Goal: Task Accomplishment & Management: Manage account settings

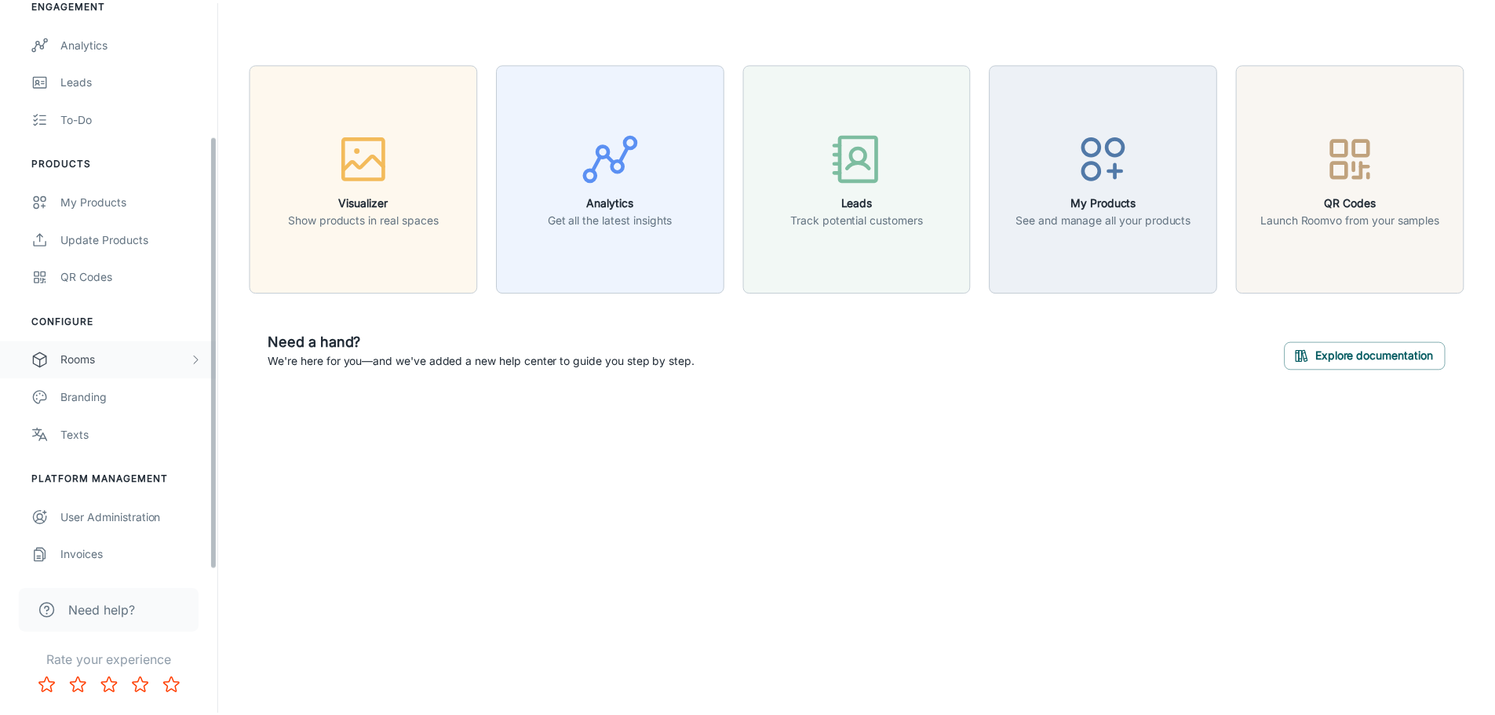
scroll to position [175, 0]
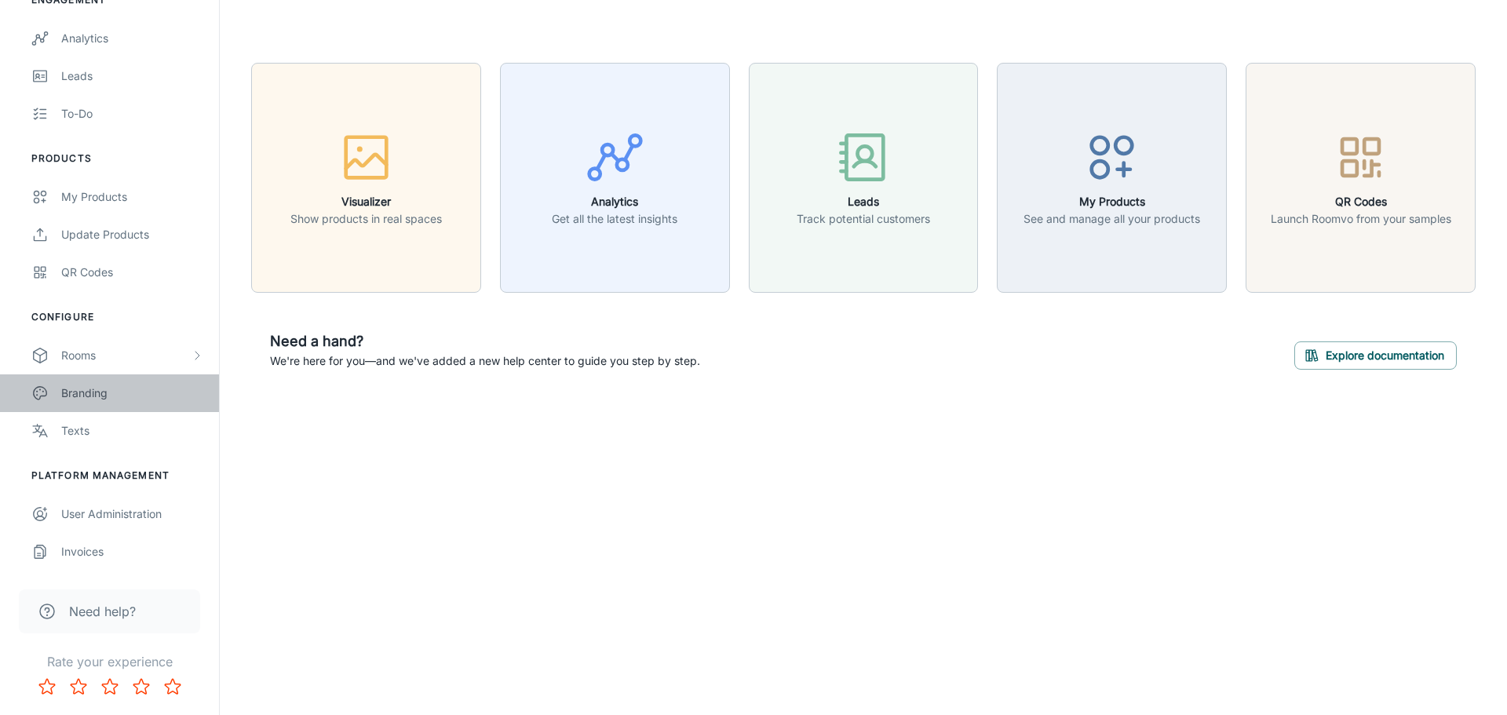
click at [115, 386] on div "Branding" at bounding box center [132, 393] width 142 height 17
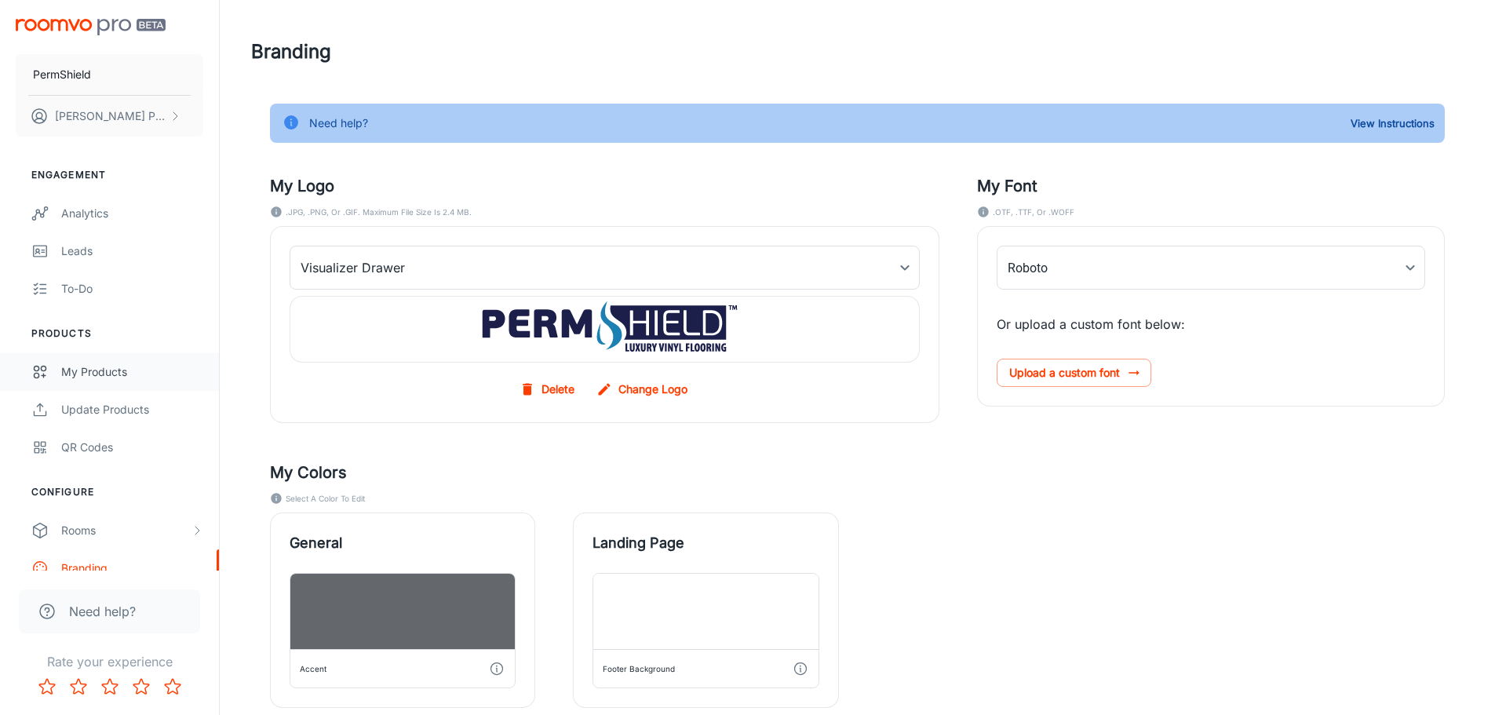
click at [118, 378] on div "My Products" at bounding box center [132, 371] width 142 height 17
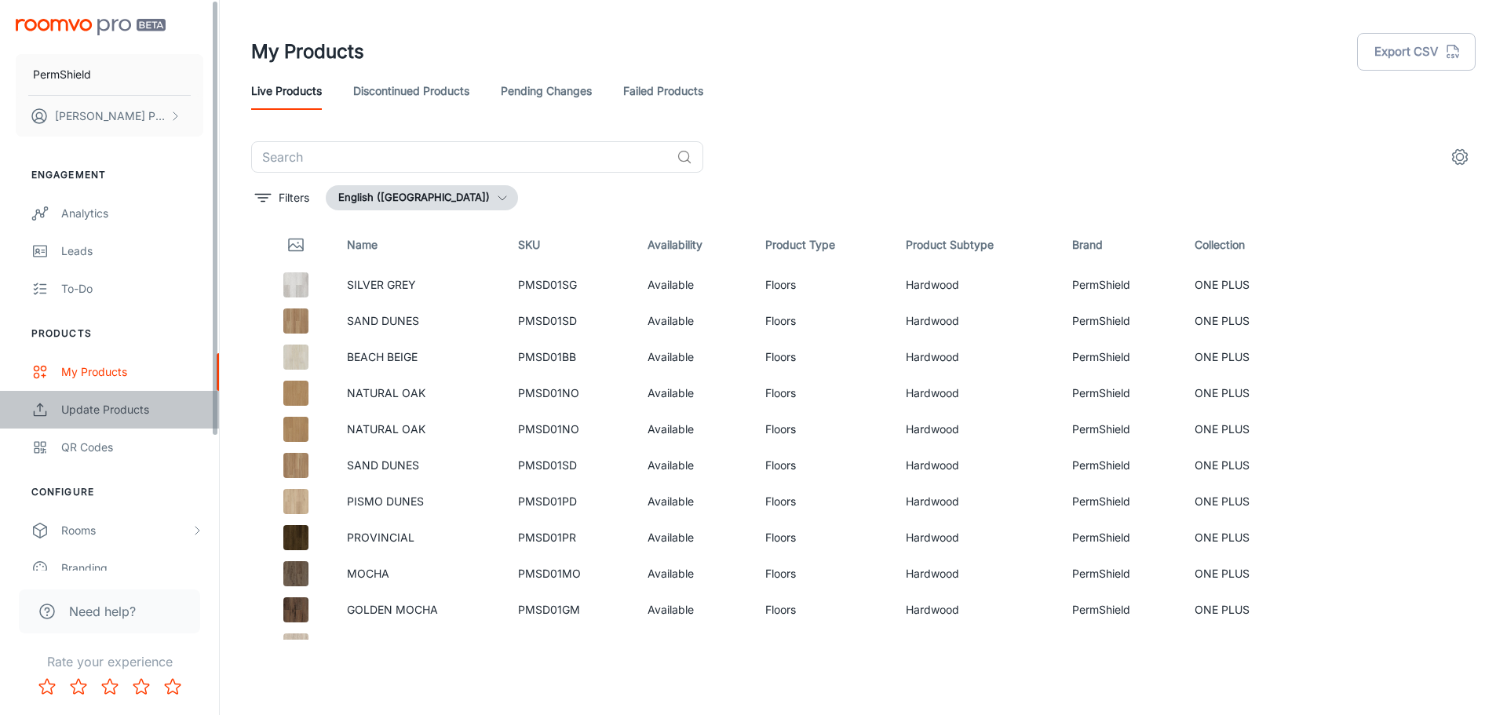
click at [127, 408] on div "Update Products" at bounding box center [132, 409] width 142 height 17
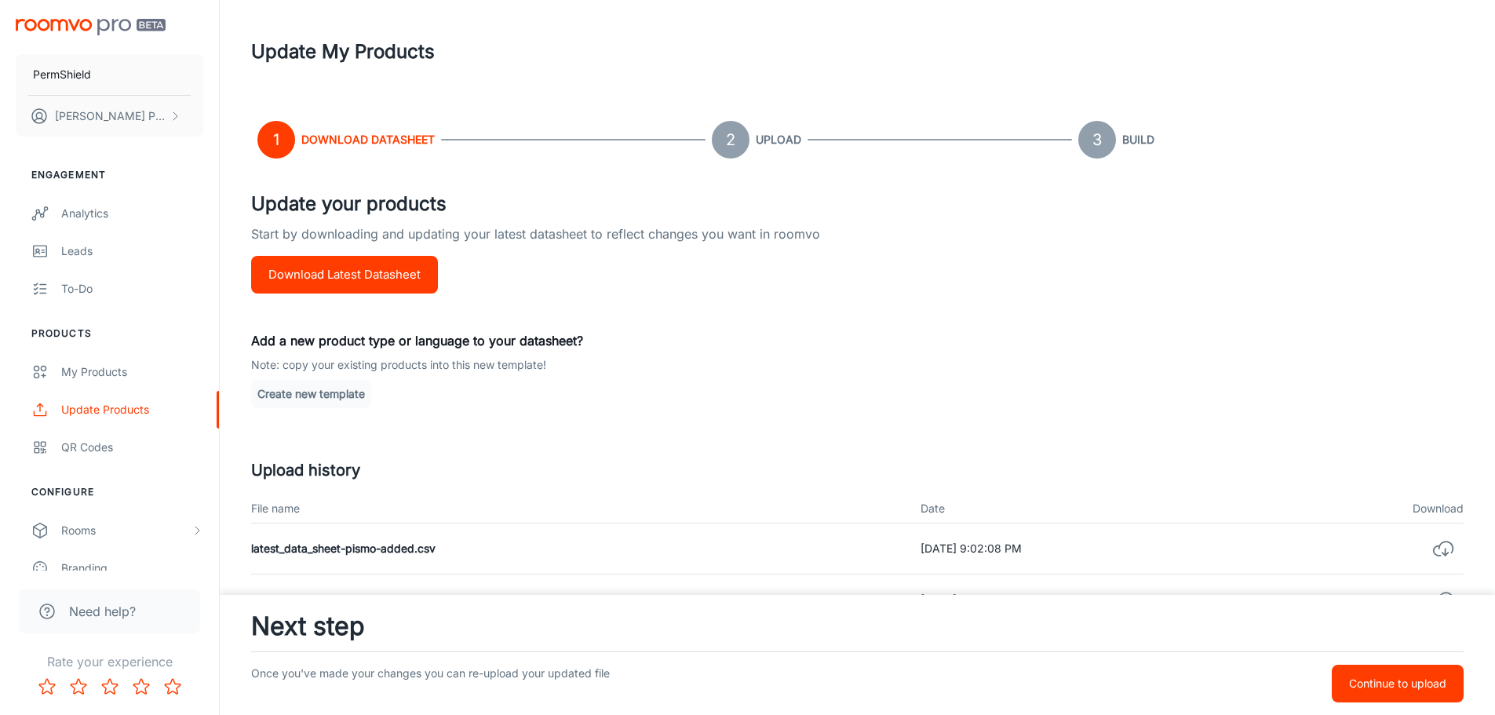
click at [419, 279] on button "Download Latest Datasheet" at bounding box center [344, 275] width 187 height 38
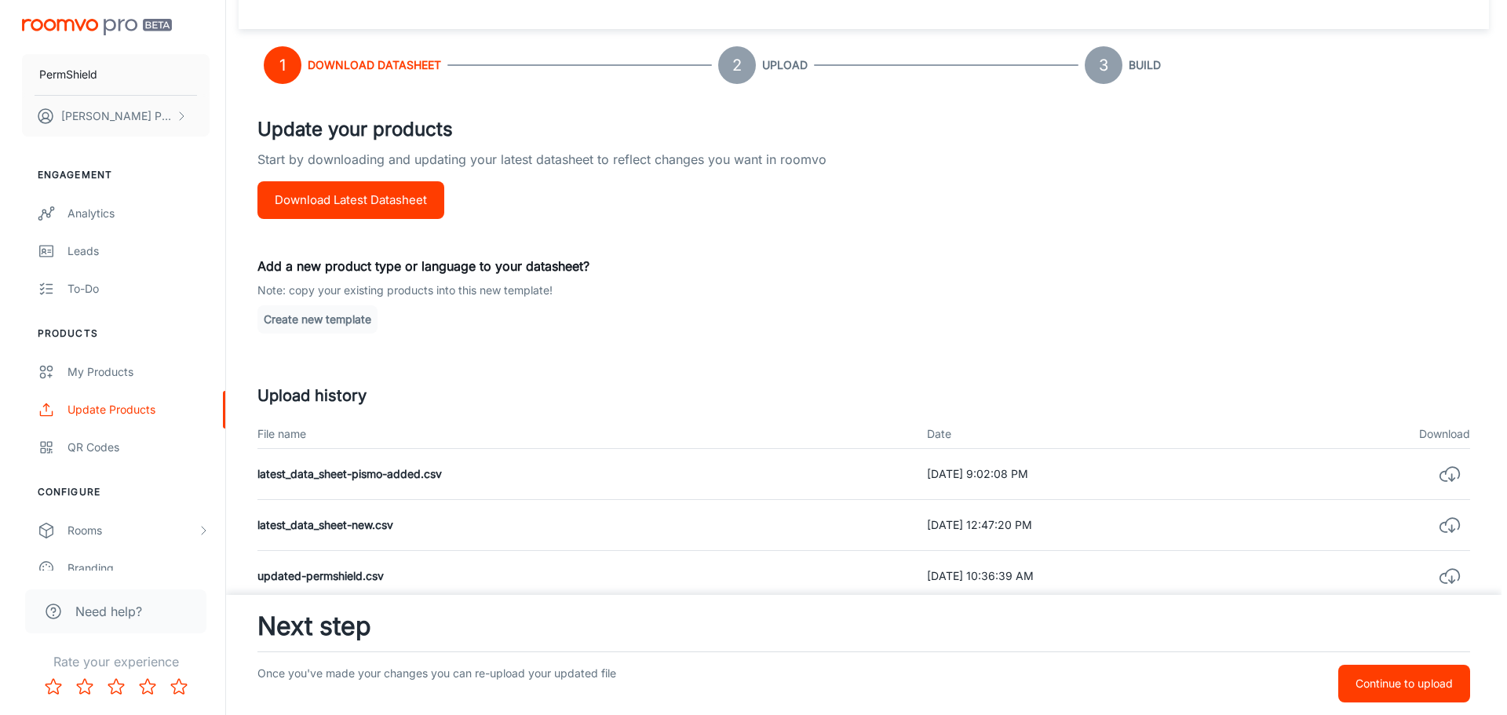
scroll to position [157, 0]
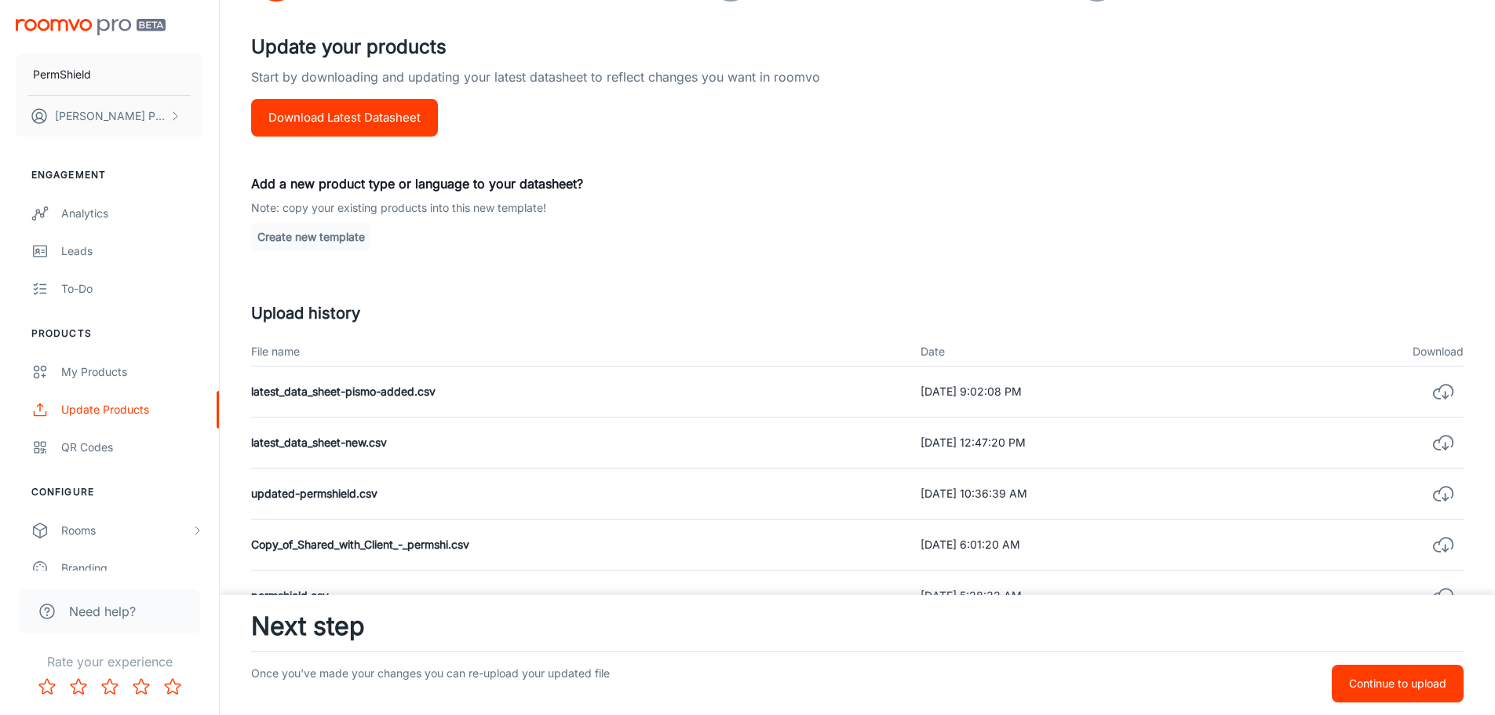
click at [358, 244] on button "Create new template" at bounding box center [311, 237] width 120 height 28
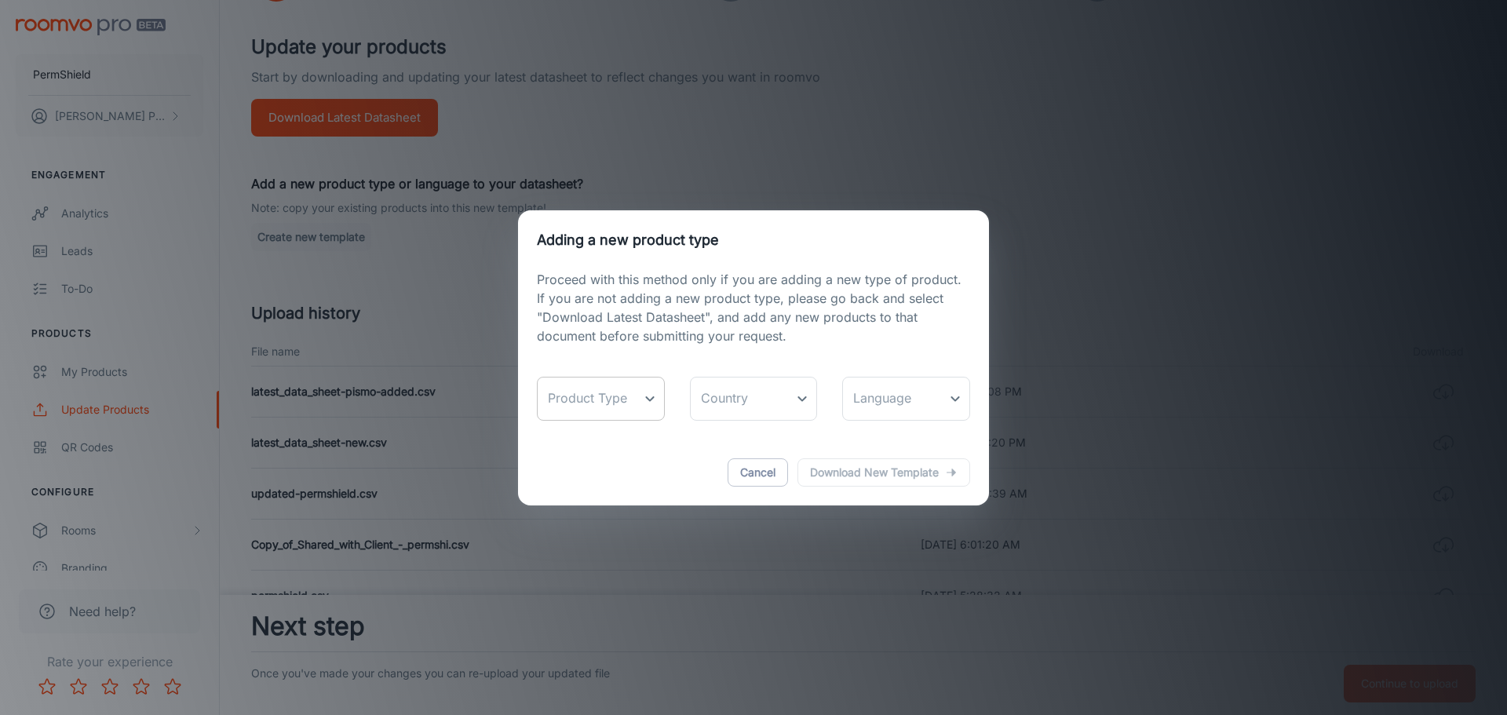
click at [643, 395] on body "PermShield [PERSON_NAME] Engagement Analytics Leads To-do Products My Products …" at bounding box center [753, 200] width 1507 height 715
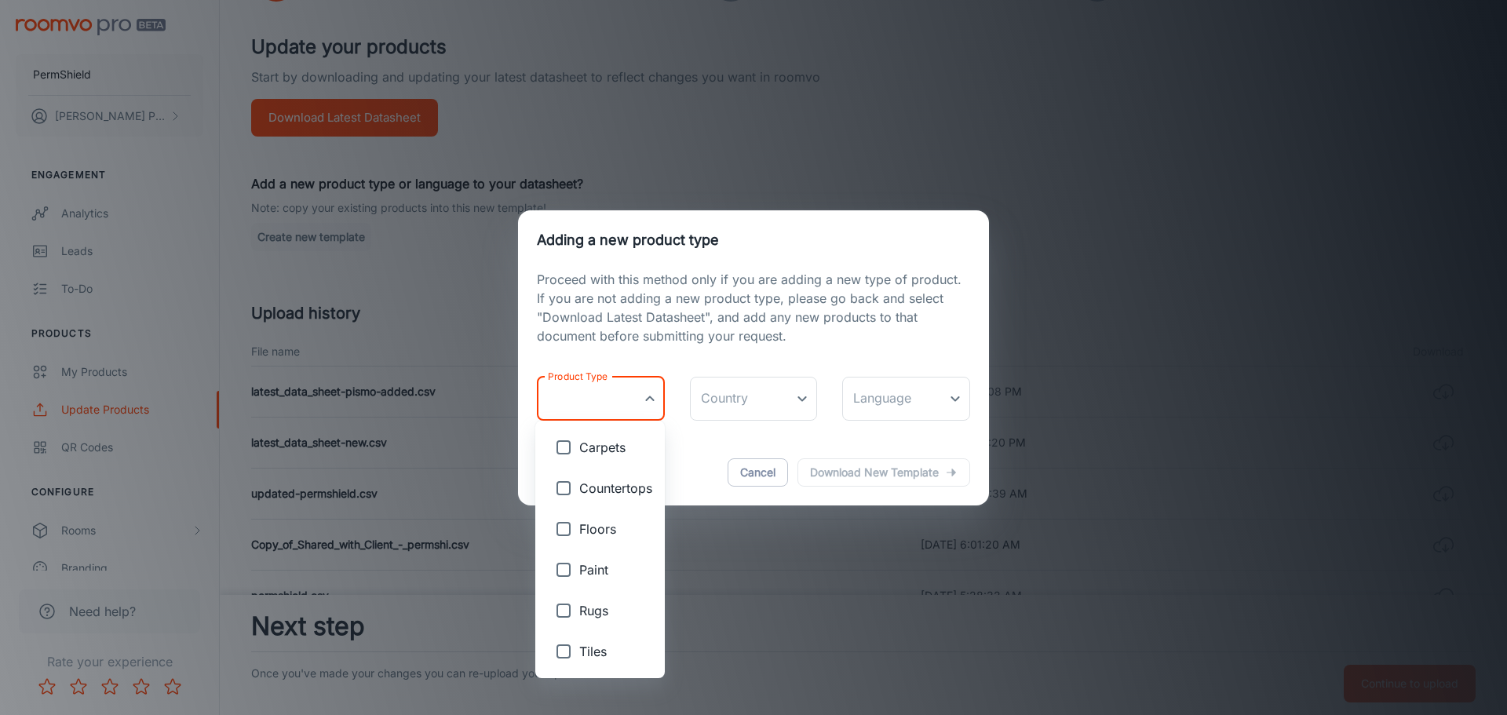
click at [611, 575] on span "Paint" at bounding box center [615, 569] width 73 height 19
type input "Paint"
checkbox input "true"
click at [733, 399] on div at bounding box center [753, 357] width 1507 height 715
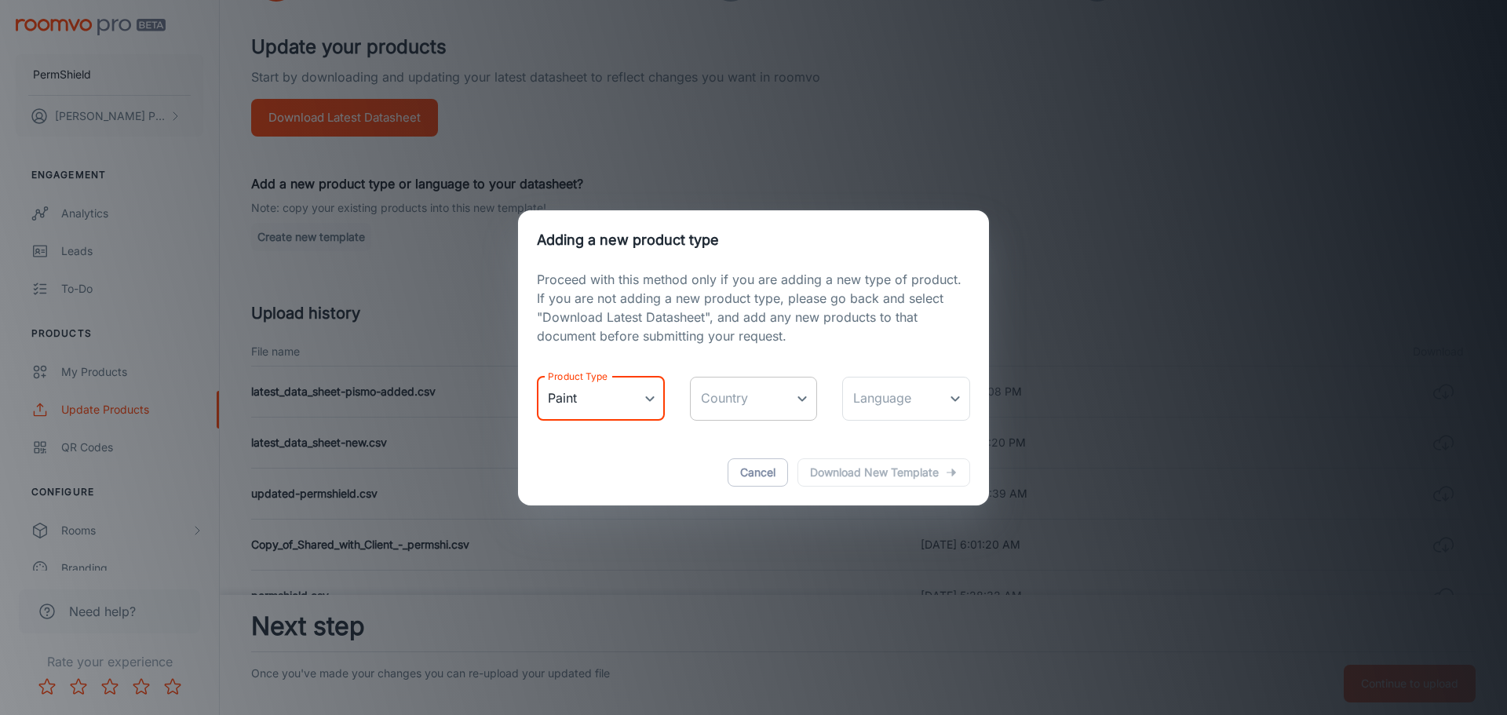
click at [753, 392] on body "PermShield [PERSON_NAME] Engagement Analytics Leads To-do Products My Products …" at bounding box center [753, 200] width 1507 height 715
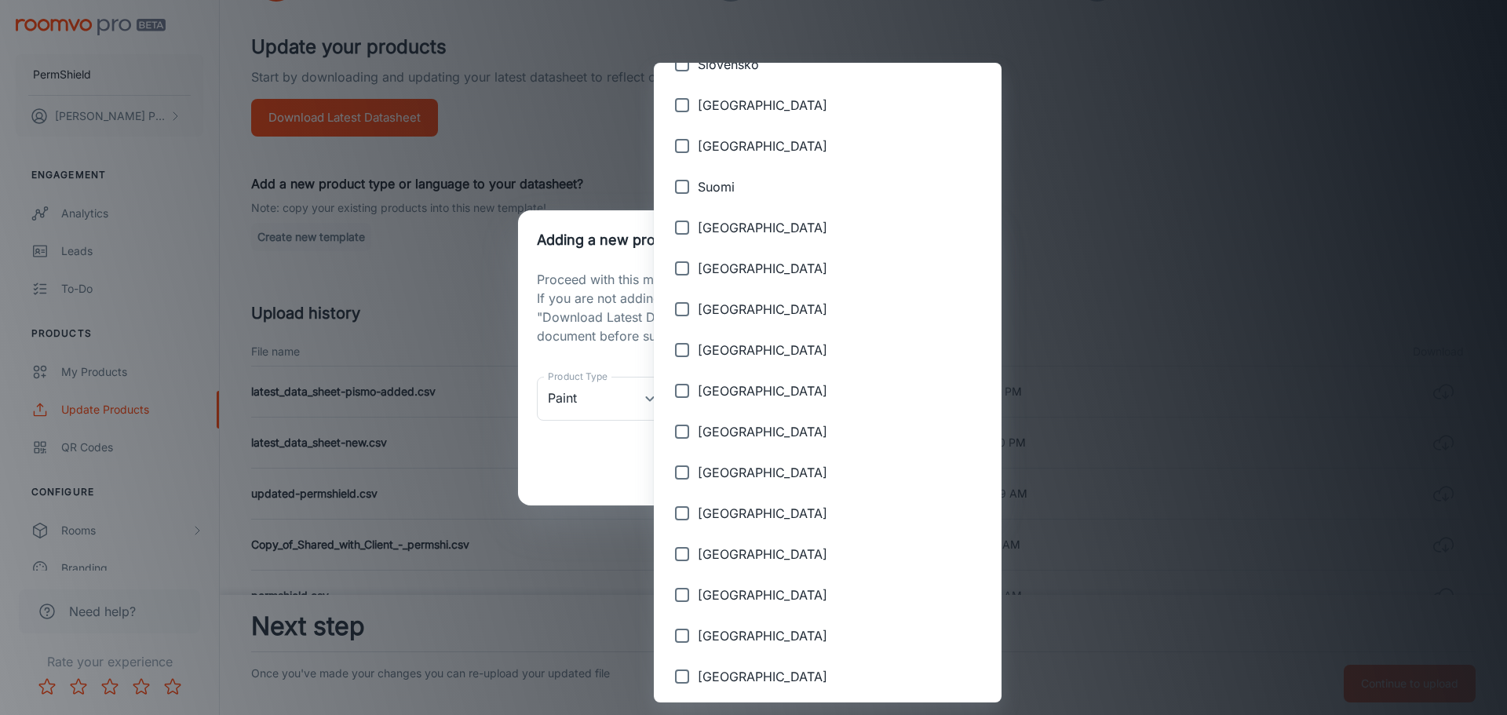
scroll to position [2119, 0]
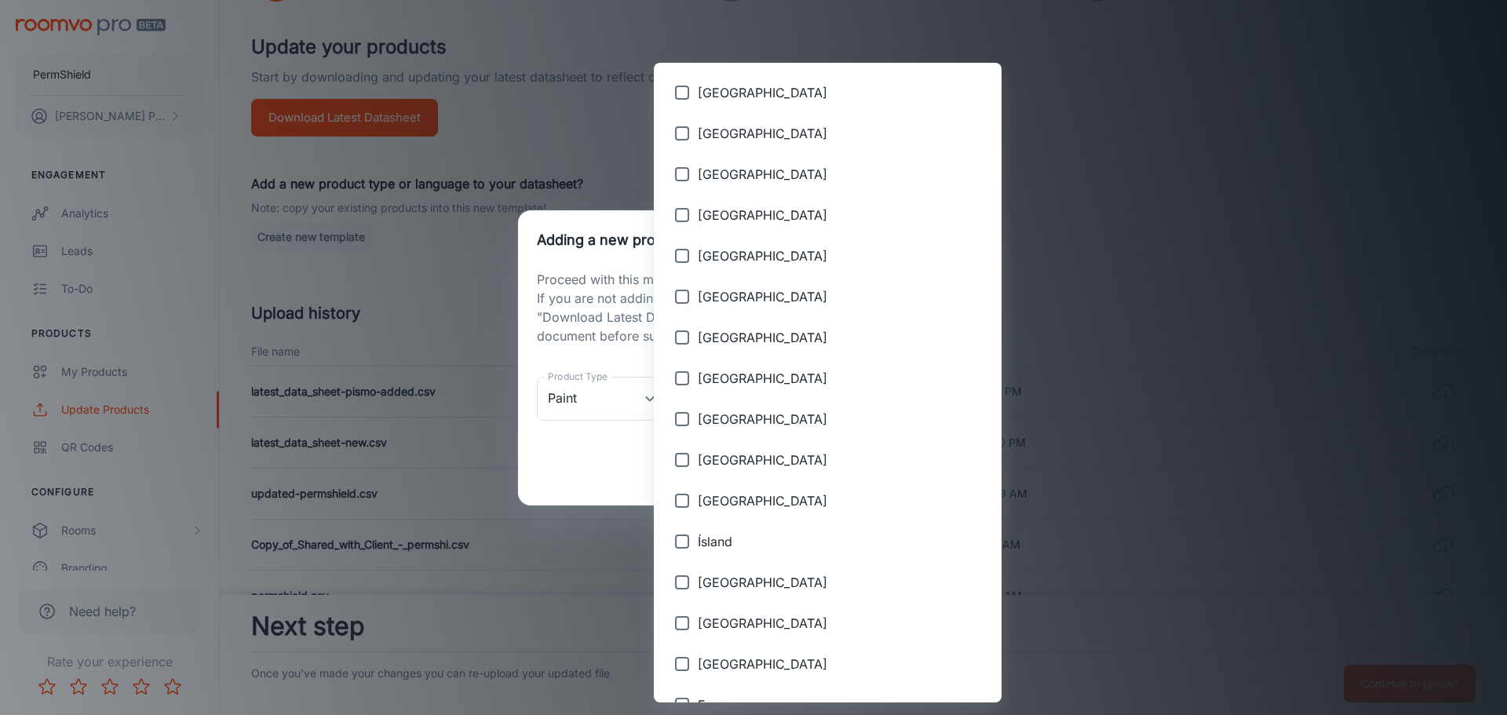
click at [585, 409] on div at bounding box center [753, 357] width 1507 height 715
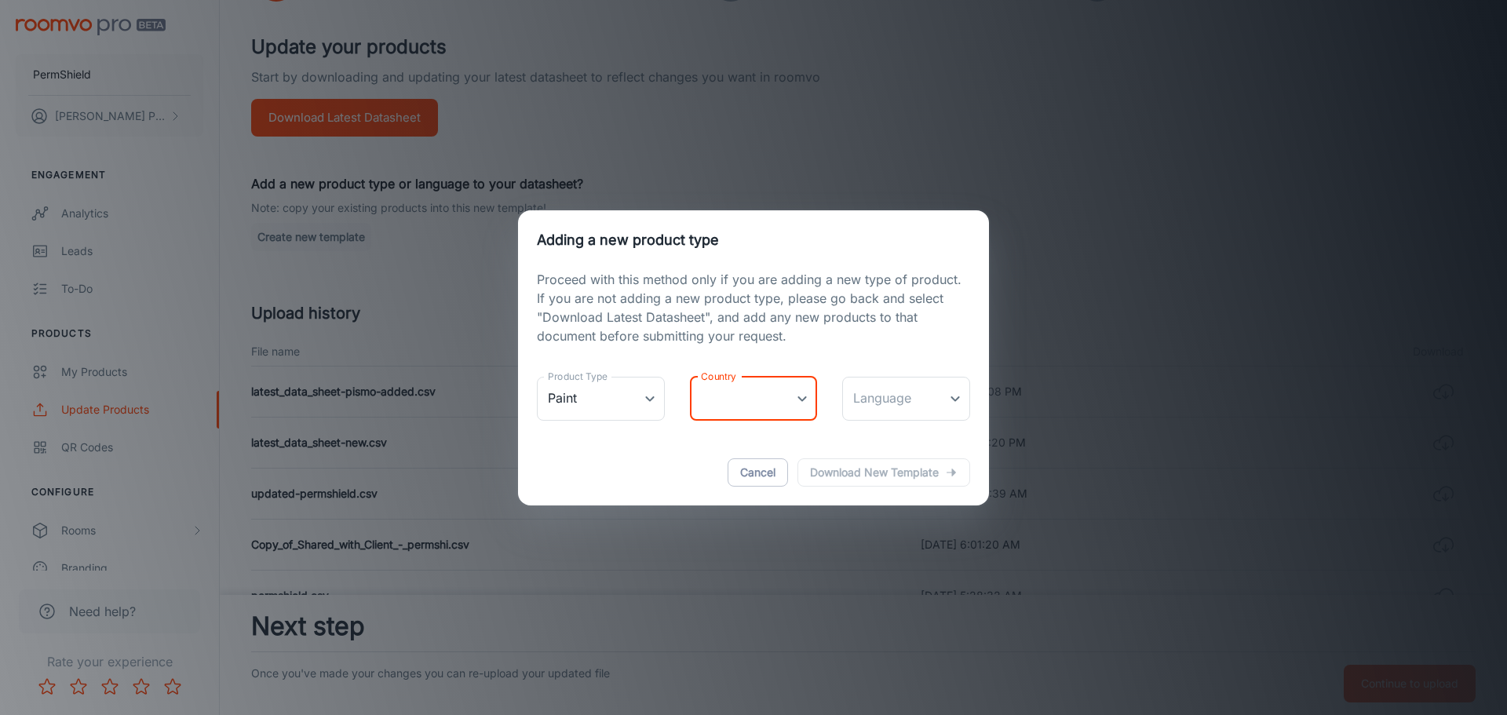
click at [594, 400] on div "[GEOGRAPHIC_DATA] [GEOGRAPHIC_DATA] [GEOGRAPHIC_DATA] [GEOGRAPHIC_DATA] [GEOGRA…" at bounding box center [753, 357] width 1507 height 715
click at [604, 398] on body "PermShield [PERSON_NAME] Engagement Analytics Leads To-do Products My Products …" at bounding box center [753, 200] width 1507 height 715
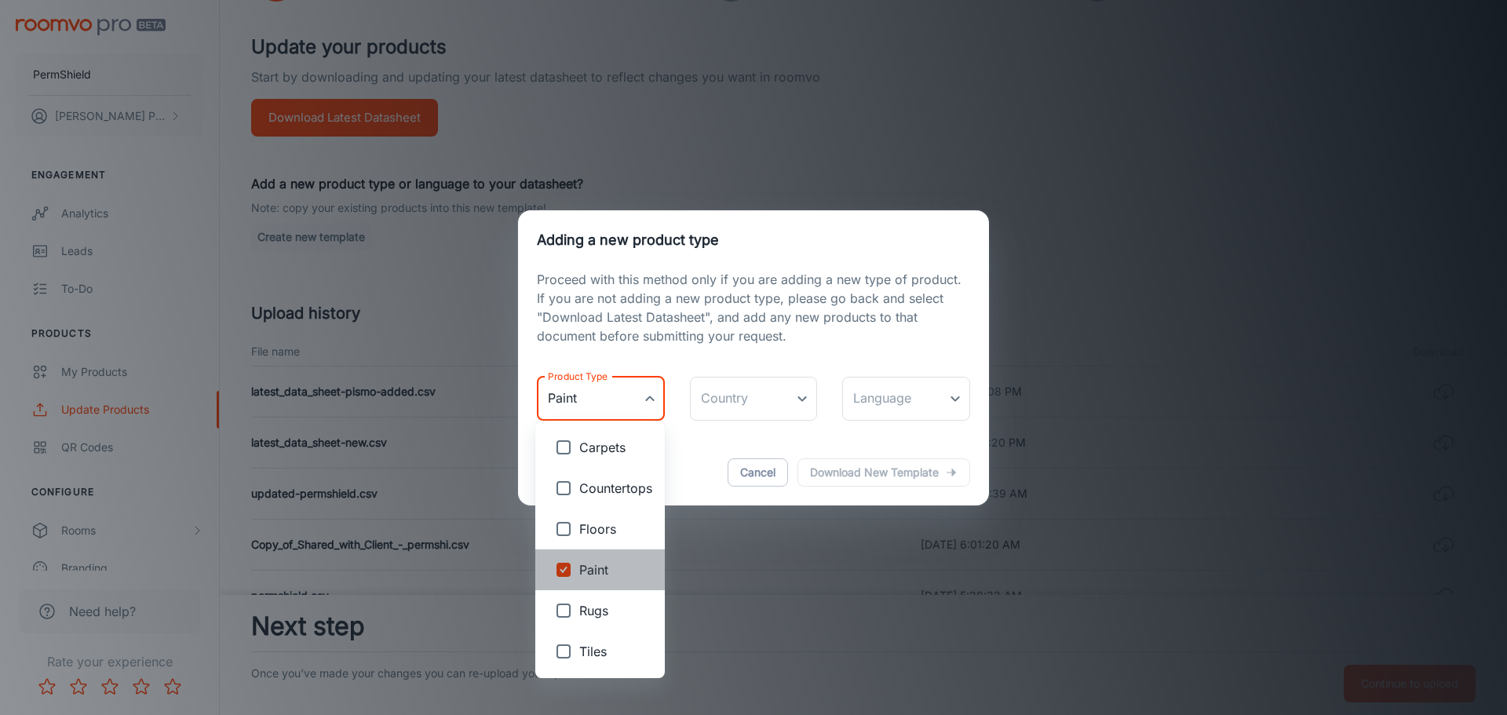
click at [618, 570] on span "Paint" at bounding box center [615, 569] width 73 height 19
checkbox input "false"
click at [608, 532] on span "Floors" at bounding box center [615, 529] width 73 height 19
type input "Floors"
checkbox input "true"
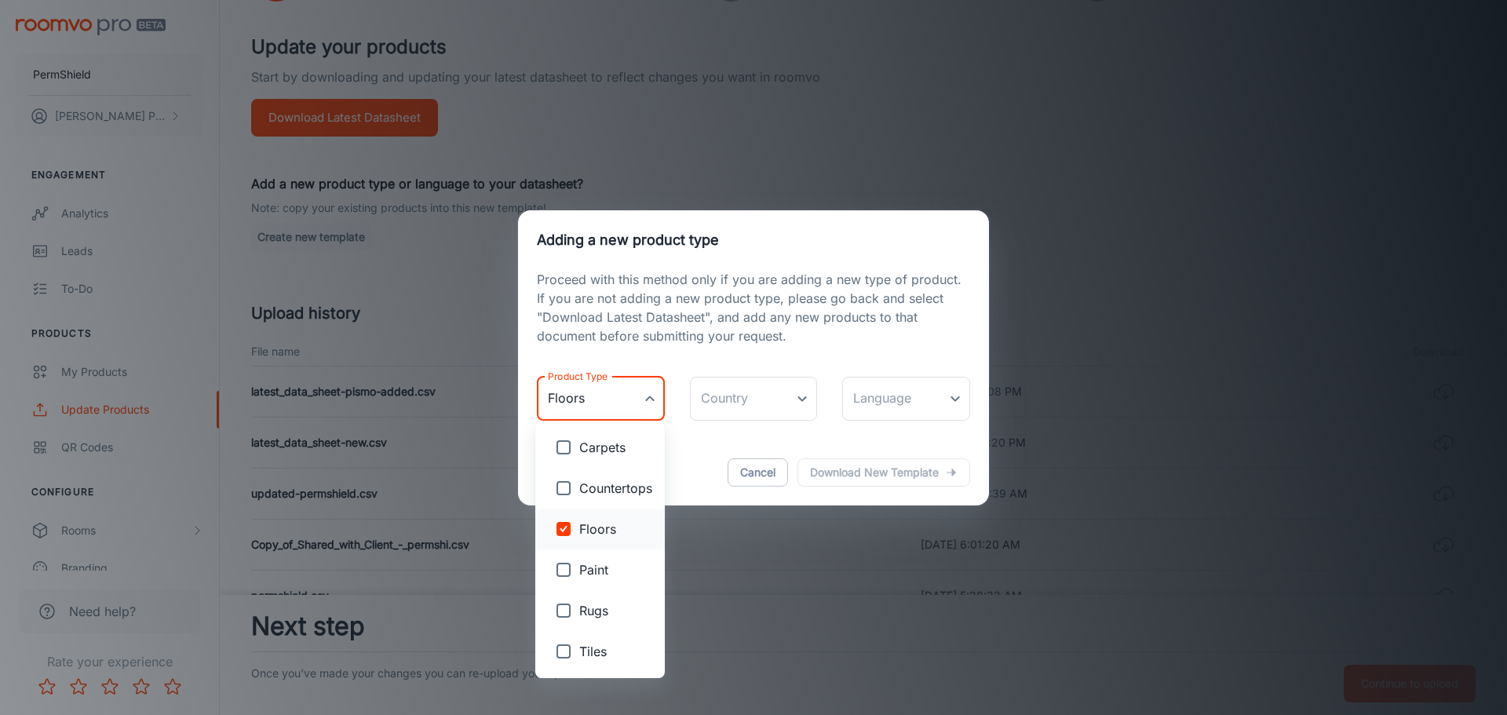
click at [612, 530] on span "Floors" at bounding box center [615, 529] width 73 height 19
checkbox input "false"
click at [614, 563] on span "Paint" at bounding box center [615, 569] width 73 height 19
type input "Paint"
checkbox input "true"
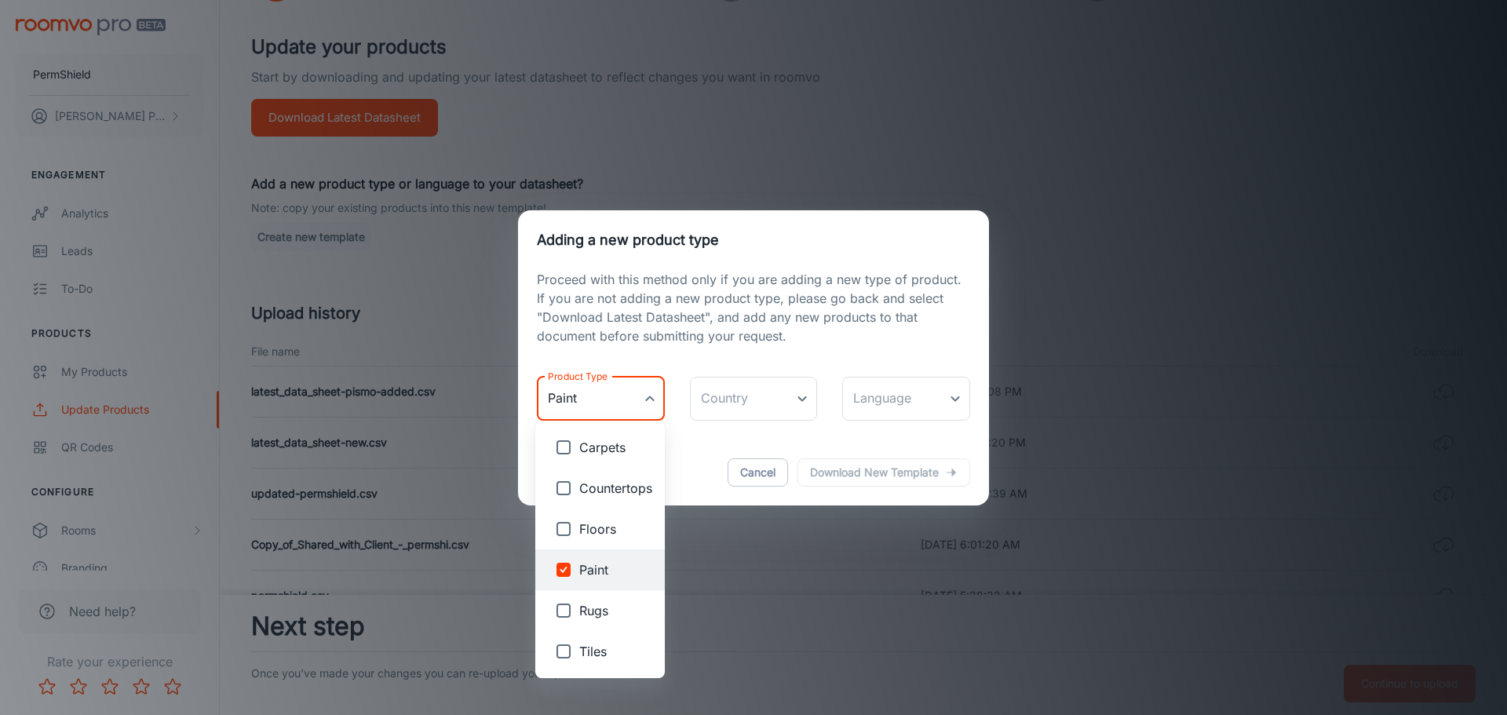
click at [732, 390] on div at bounding box center [753, 357] width 1507 height 715
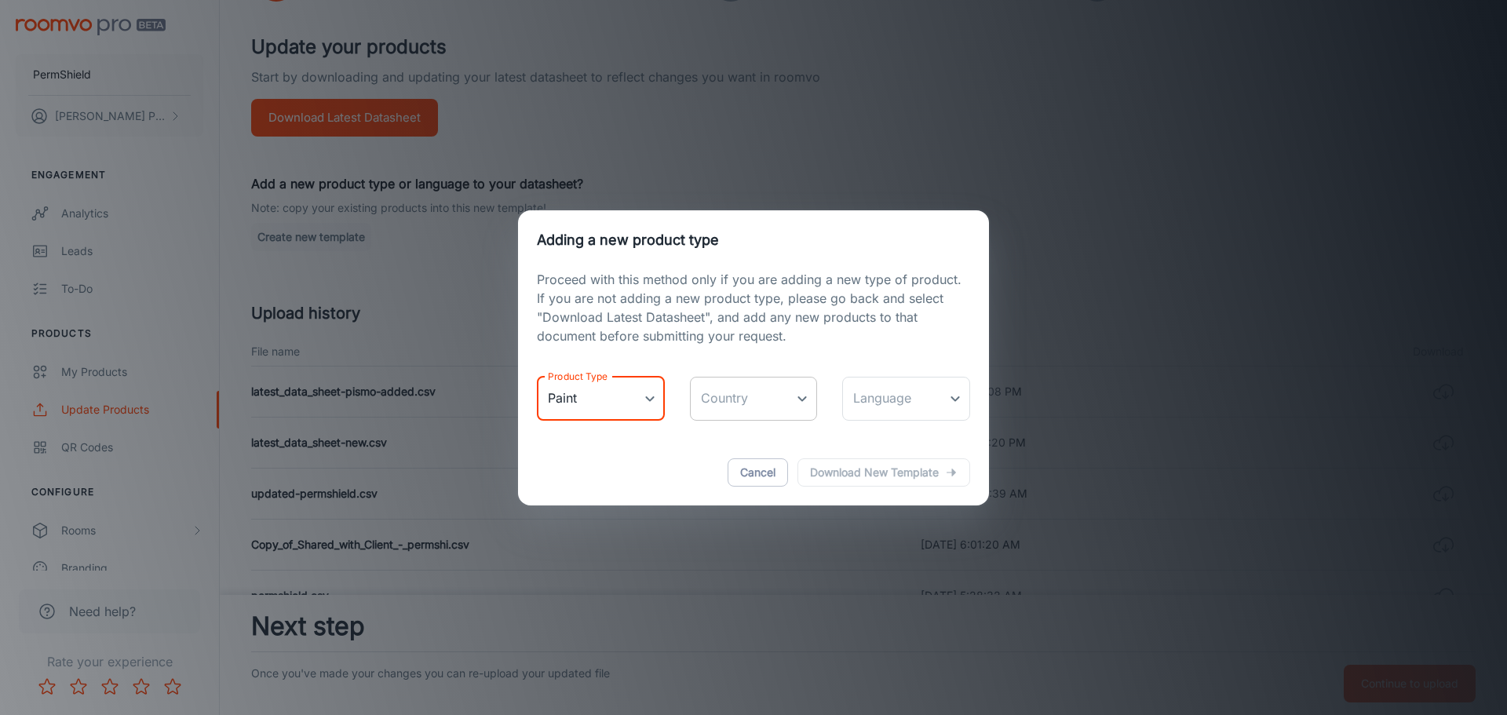
click at [740, 417] on body "PermShield [PERSON_NAME] Engagement Analytics Leads To-do Products My Products …" at bounding box center [753, 200] width 1507 height 715
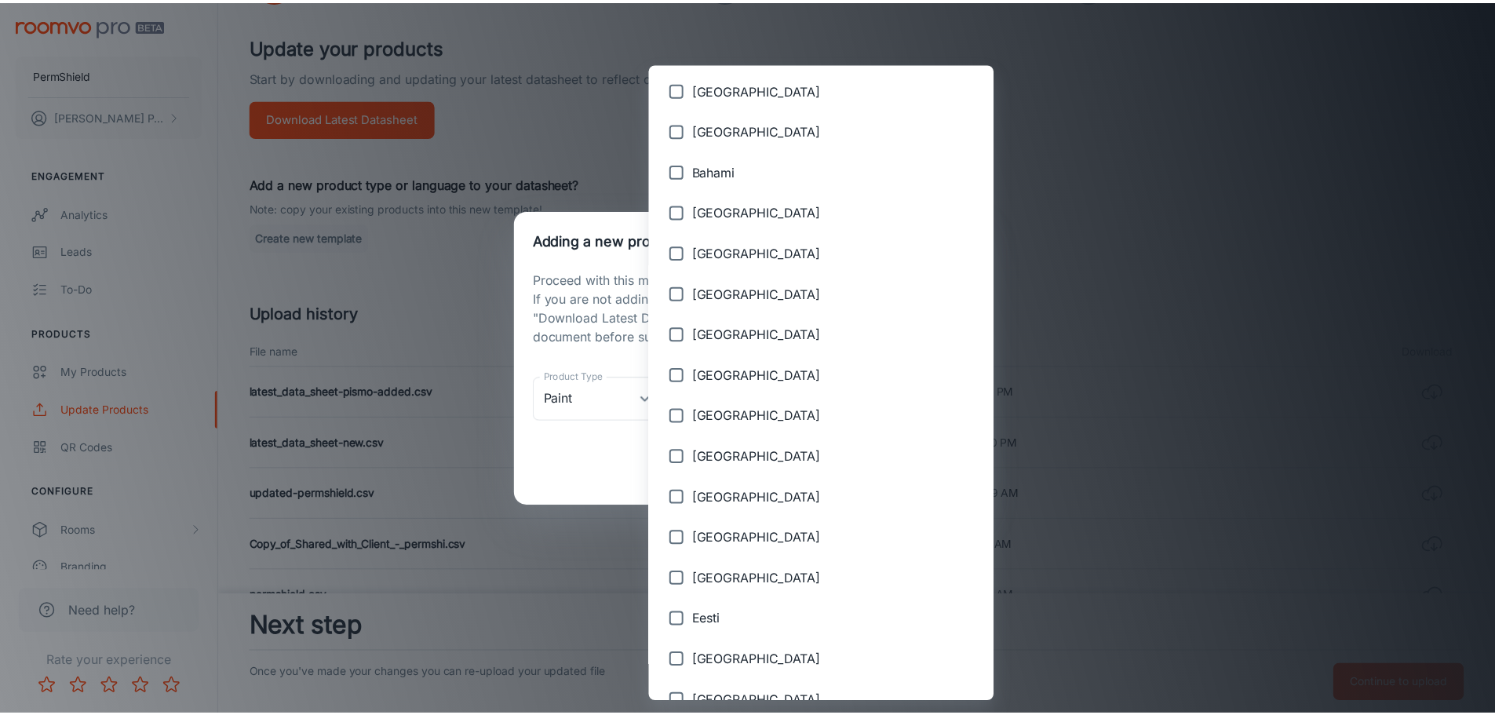
scroll to position [2033, 0]
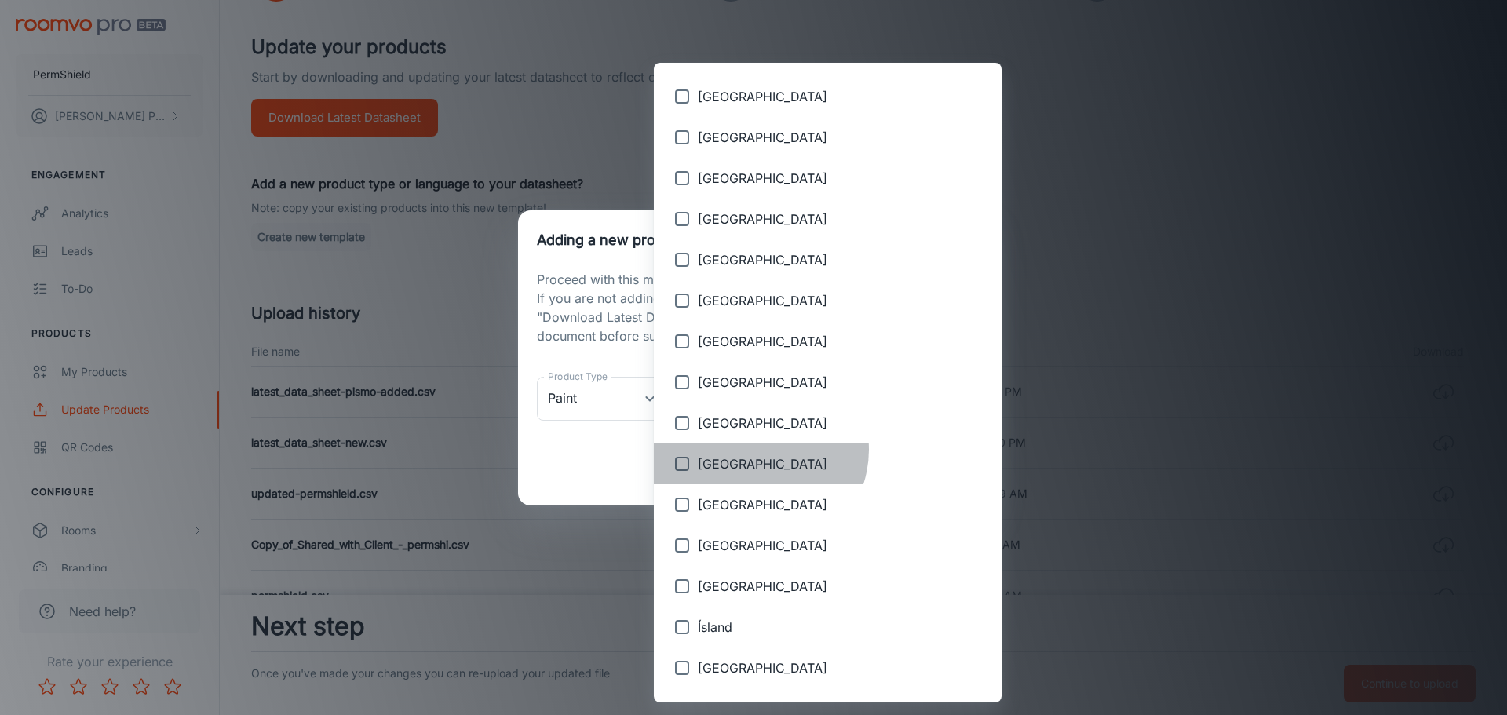
click at [758, 450] on li "[GEOGRAPHIC_DATA]" at bounding box center [828, 463] width 348 height 41
type input "[GEOGRAPHIC_DATA]"
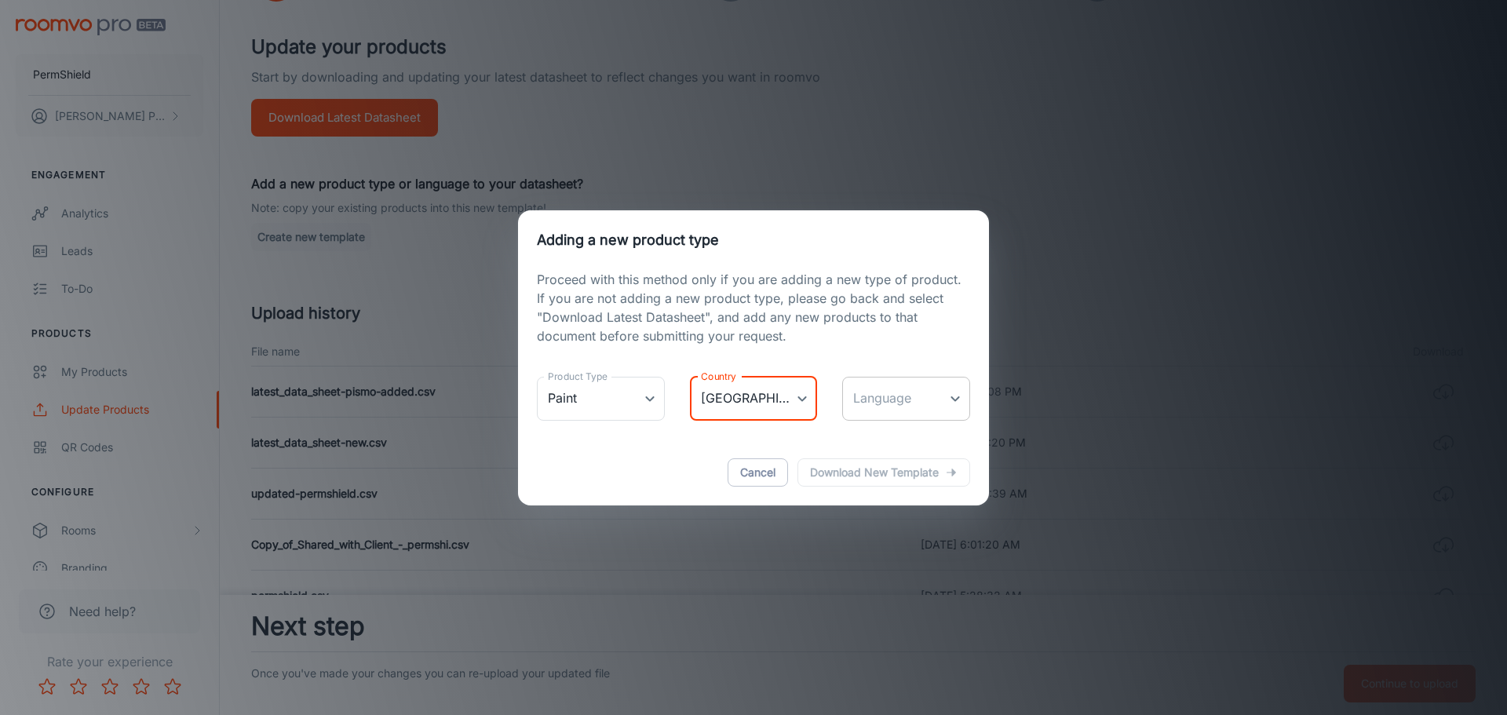
click at [951, 395] on body "PermShield [PERSON_NAME] Engagement Analytics Leads To-do Products My Products …" at bounding box center [753, 200] width 1507 height 715
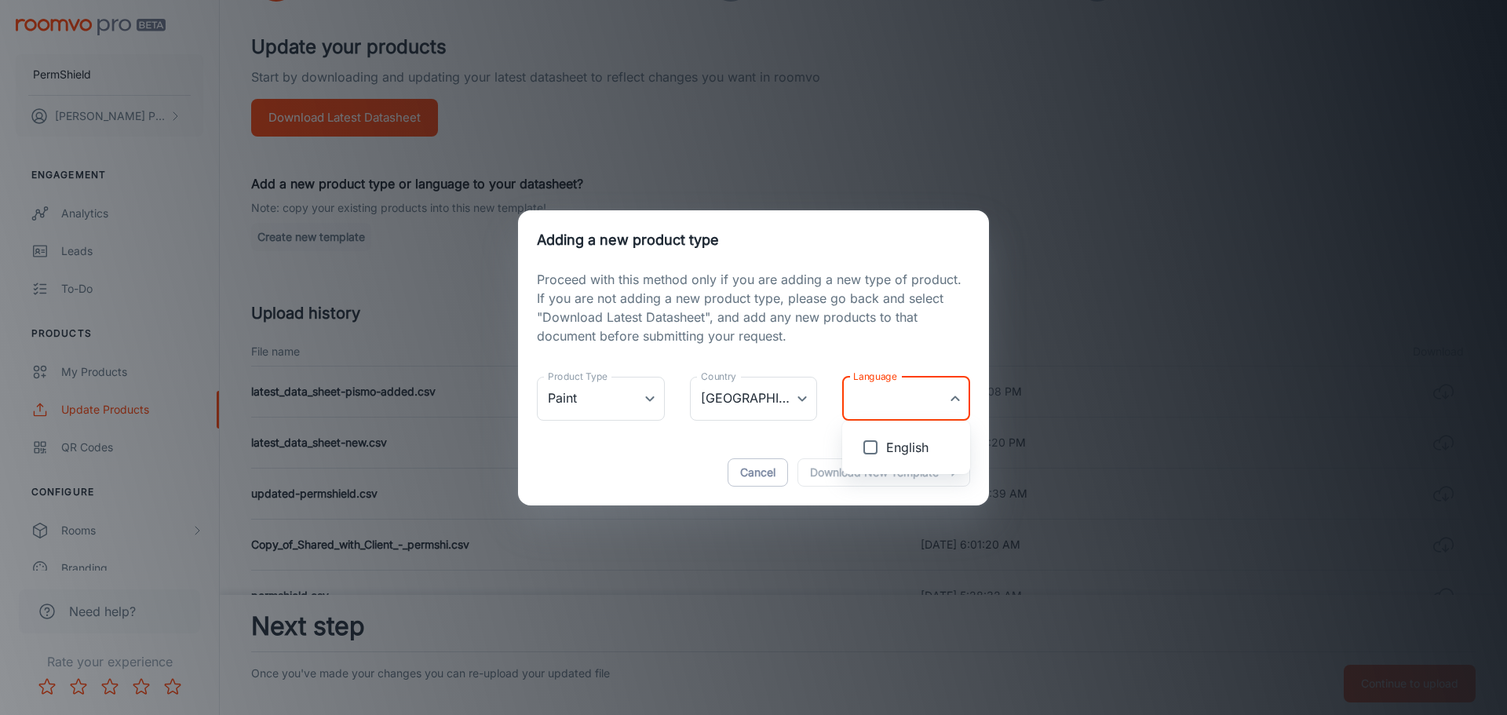
click at [917, 440] on span "English" at bounding box center [921, 447] width 71 height 19
type input "en-us"
checkbox input "true"
click at [822, 476] on div at bounding box center [753, 357] width 1507 height 715
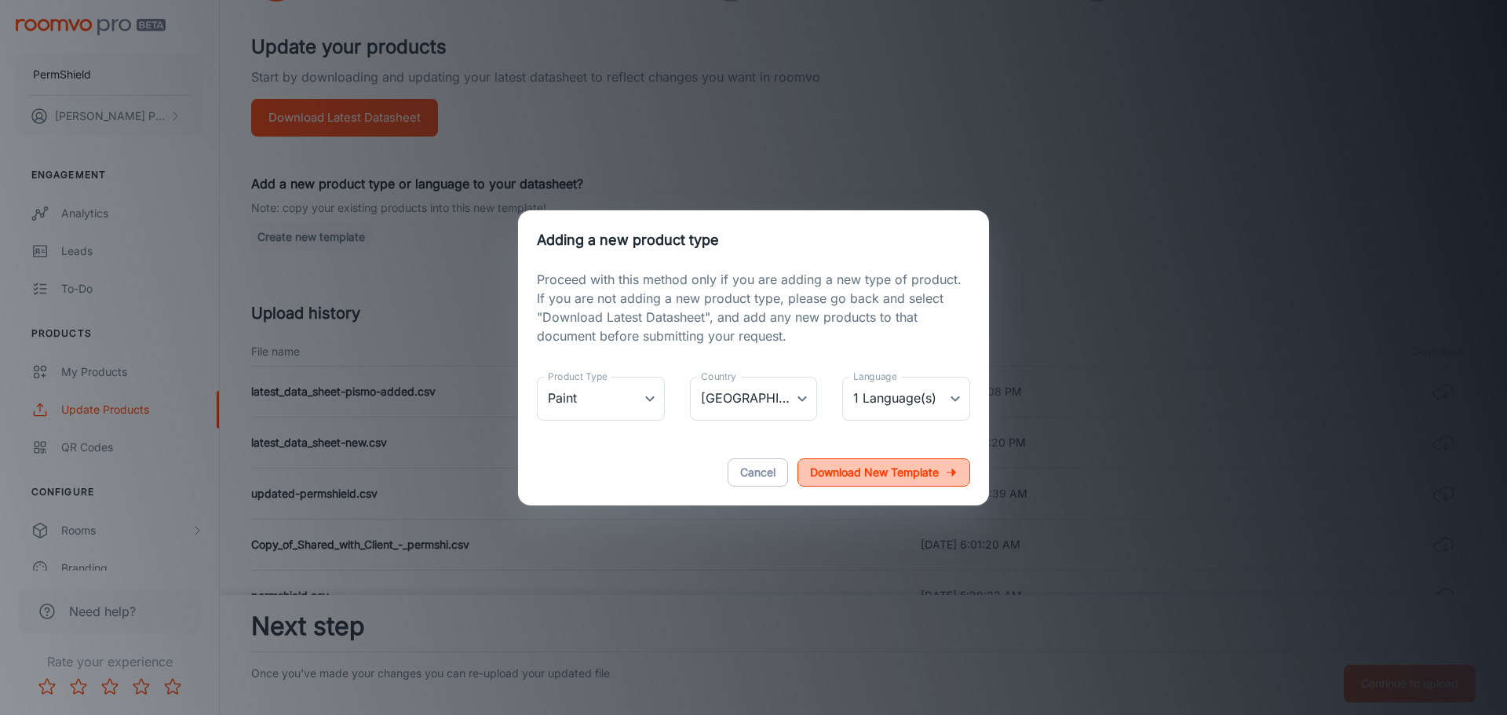
click at [829, 476] on p "Download new template" at bounding box center [874, 472] width 129 height 19
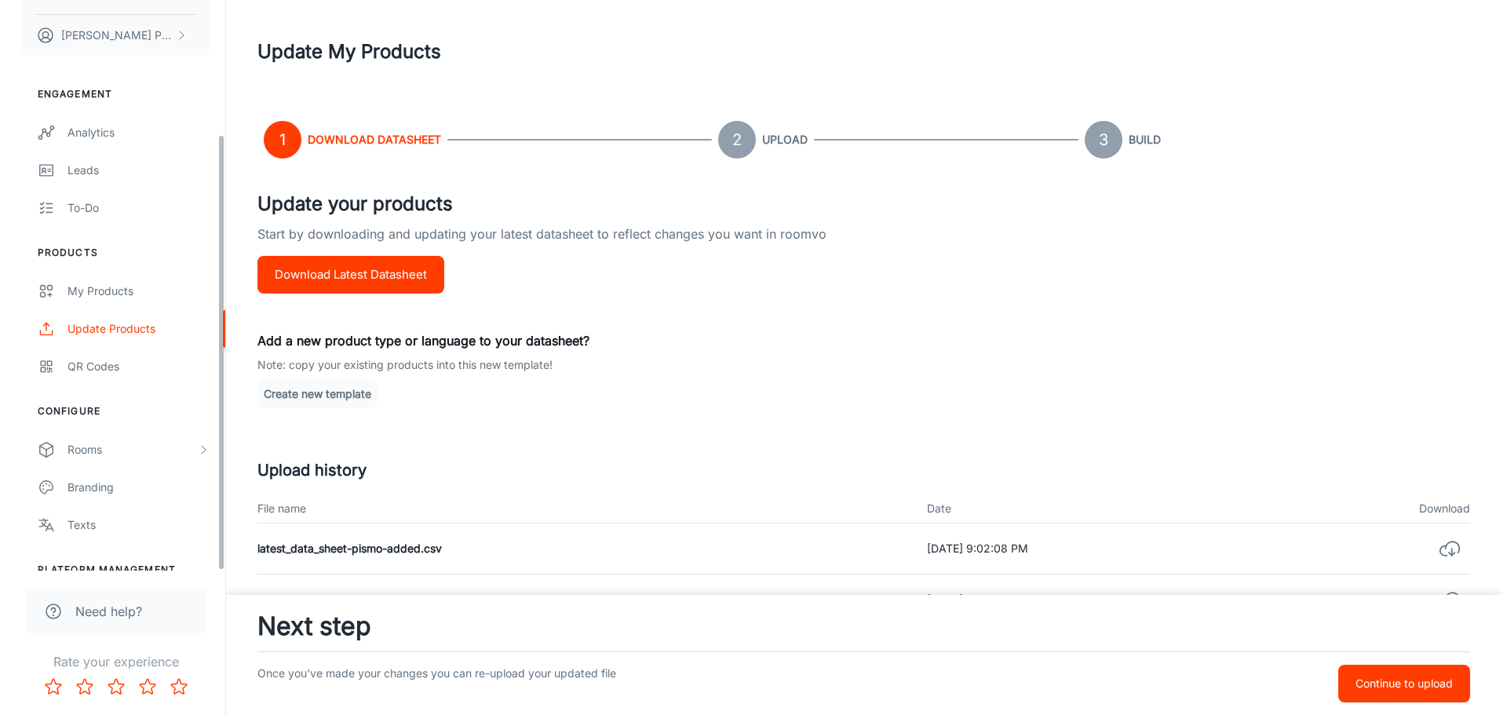
scroll to position [175, 0]
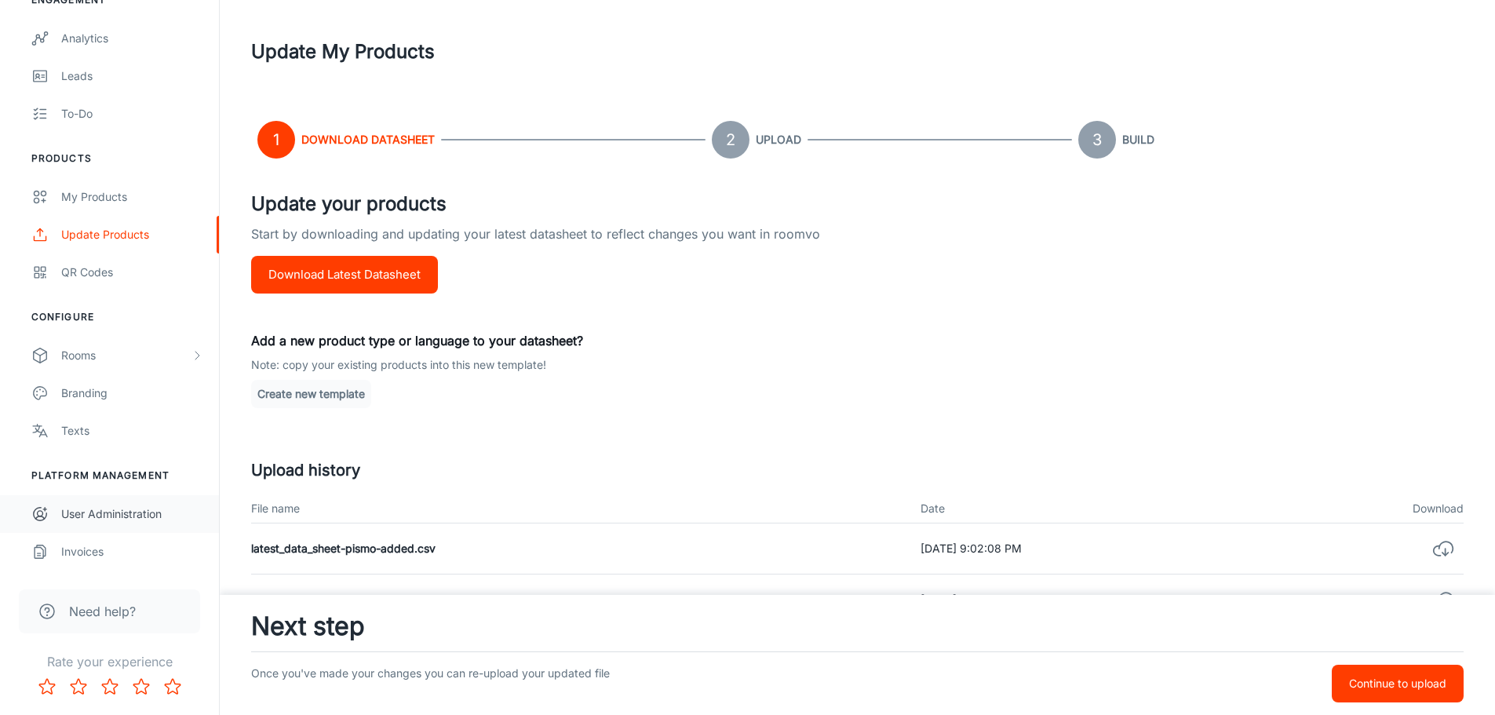
click at [142, 516] on div "User Administration" at bounding box center [132, 513] width 142 height 17
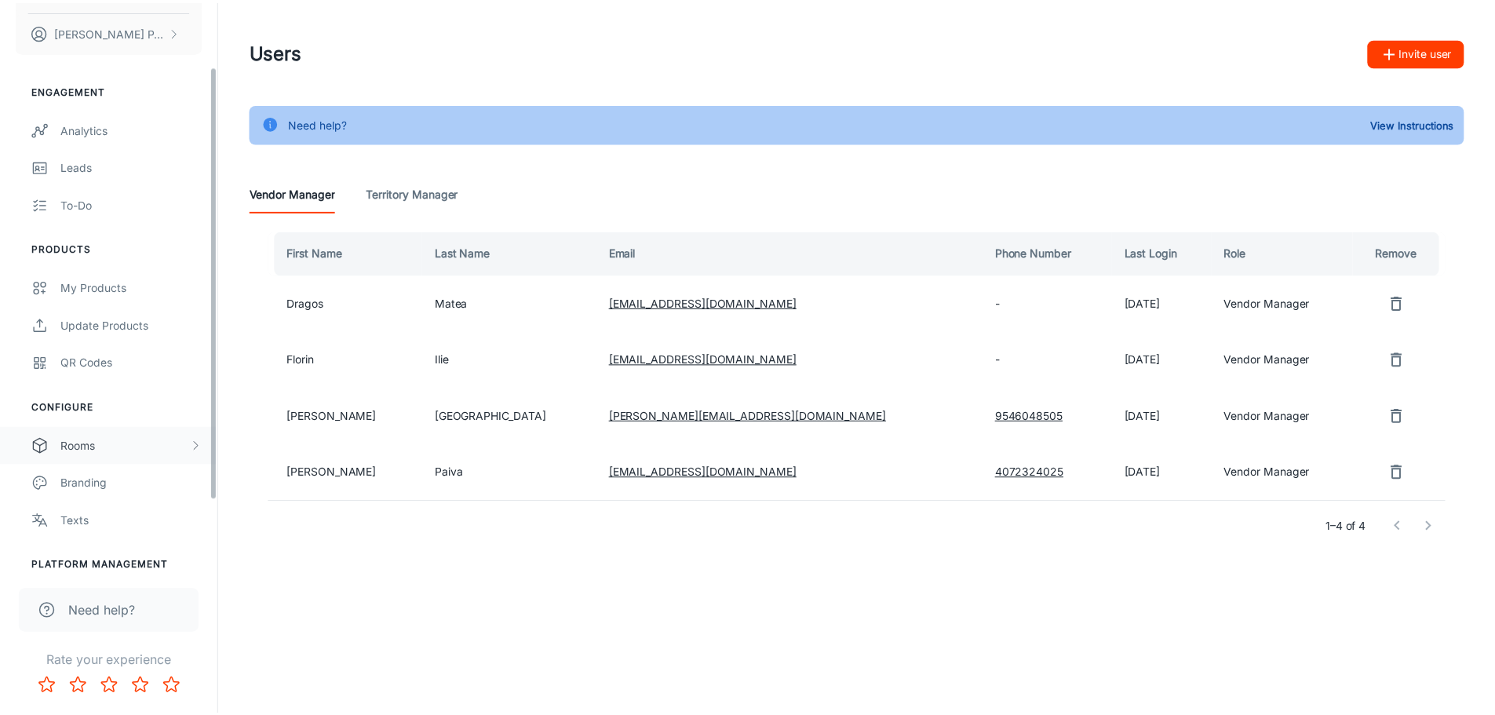
scroll to position [175, 0]
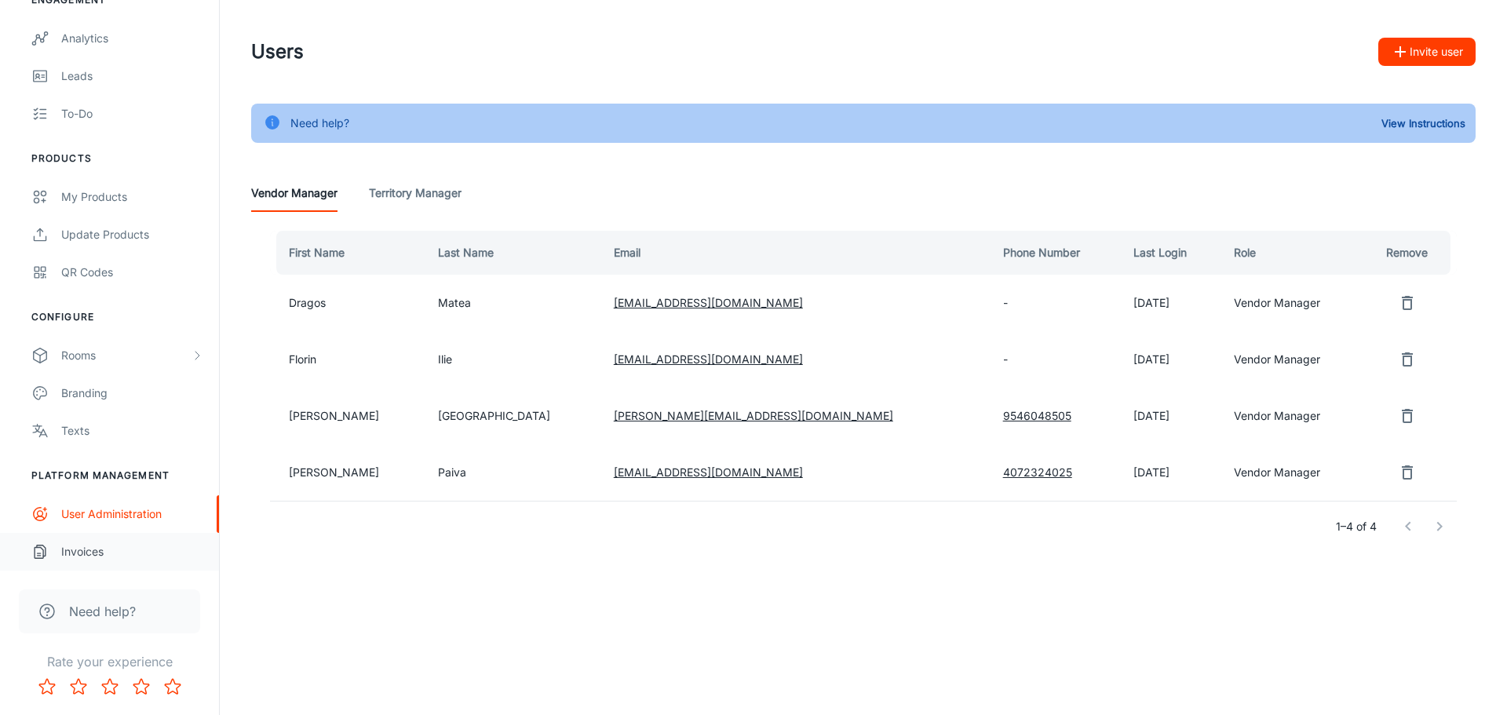
click at [91, 551] on div "Invoices" at bounding box center [132, 551] width 142 height 17
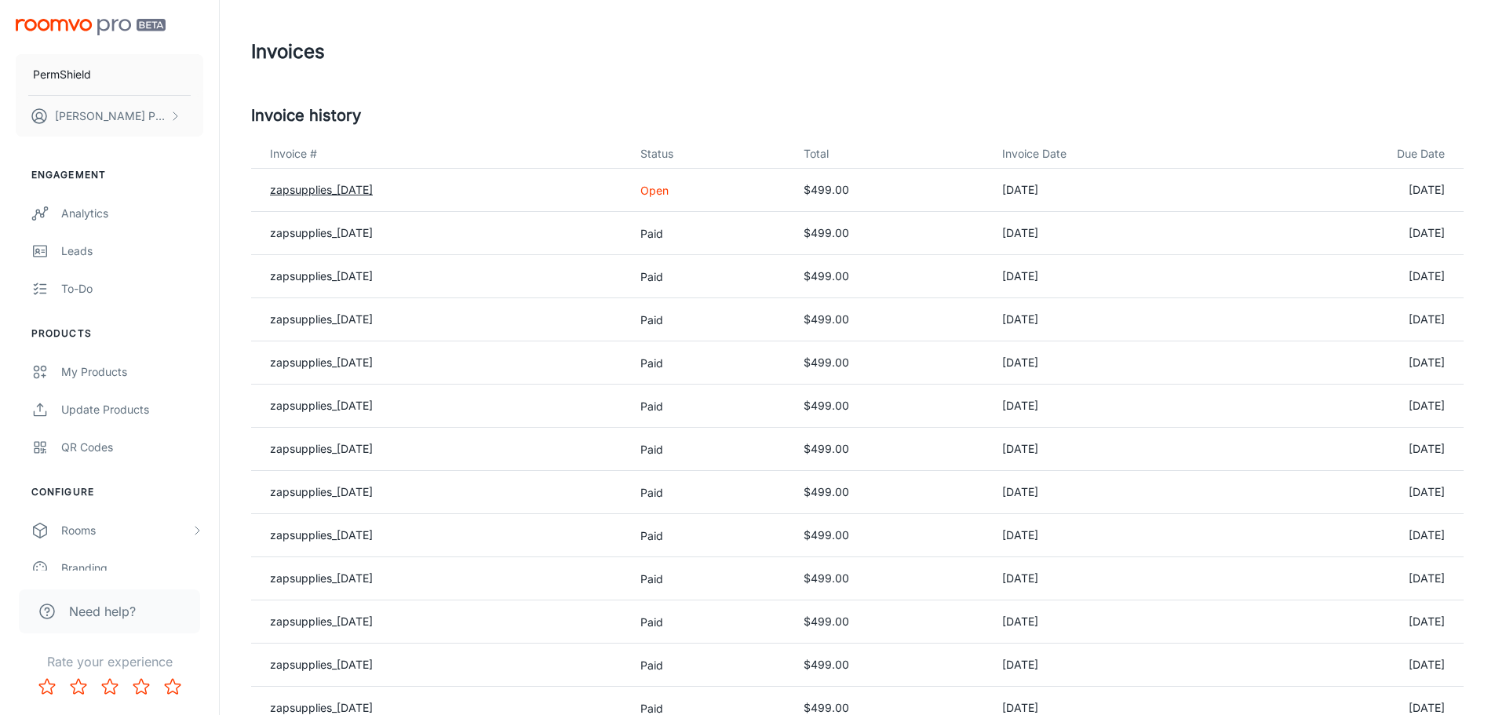
click at [368, 195] on link "zapsupplies_[DATE]" at bounding box center [321, 189] width 103 height 13
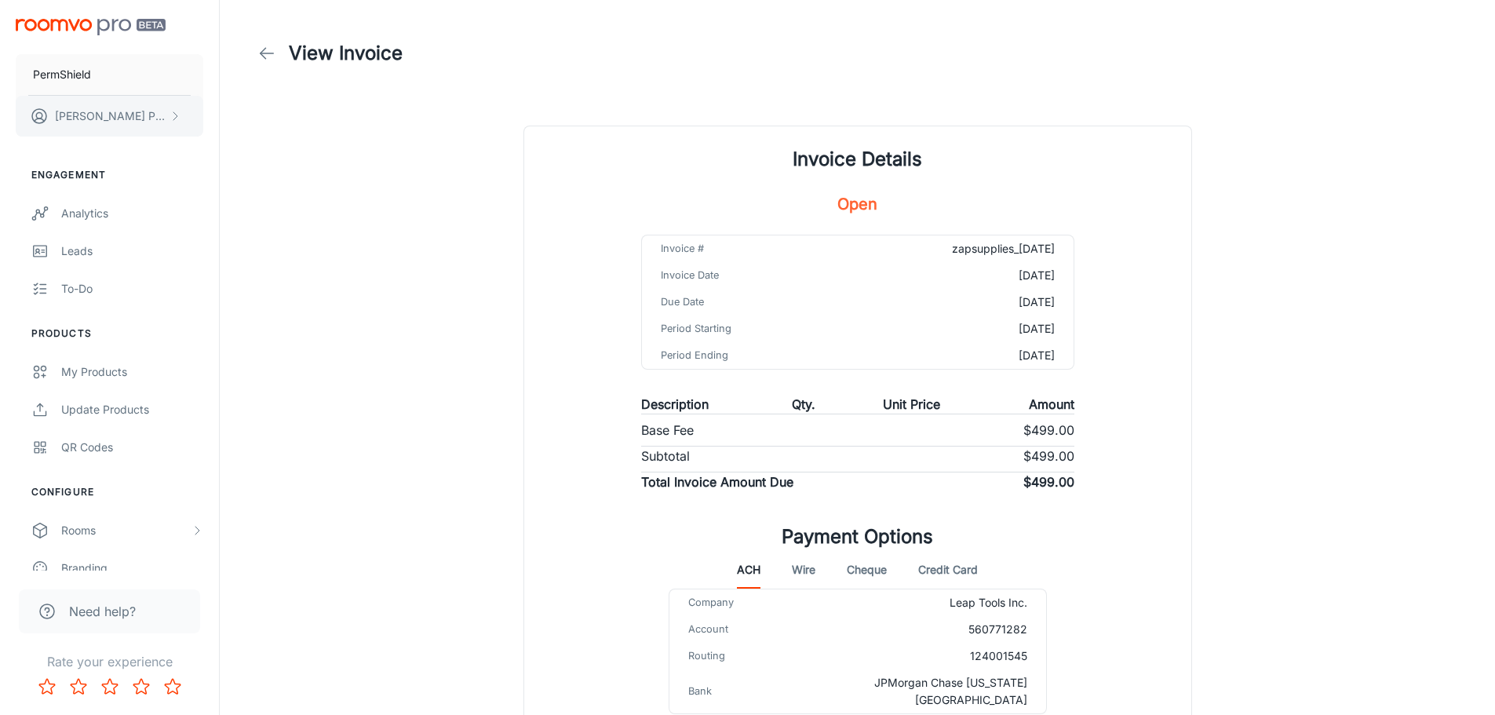
click at [151, 112] on button "[PERSON_NAME]" at bounding box center [110, 116] width 188 height 41
click at [83, 224] on div at bounding box center [753, 357] width 1507 height 715
click at [83, 212] on div "Analytics" at bounding box center [132, 213] width 142 height 17
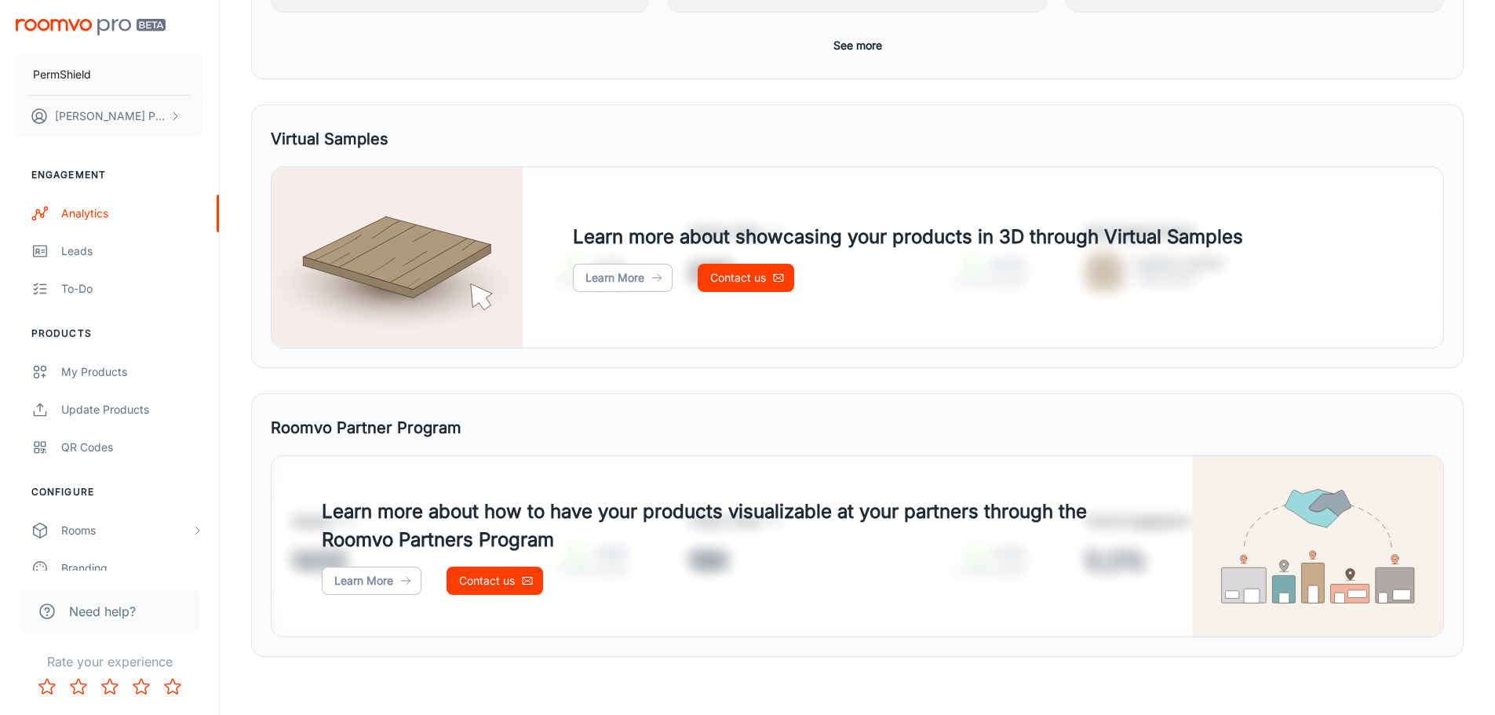
scroll to position [727, 0]
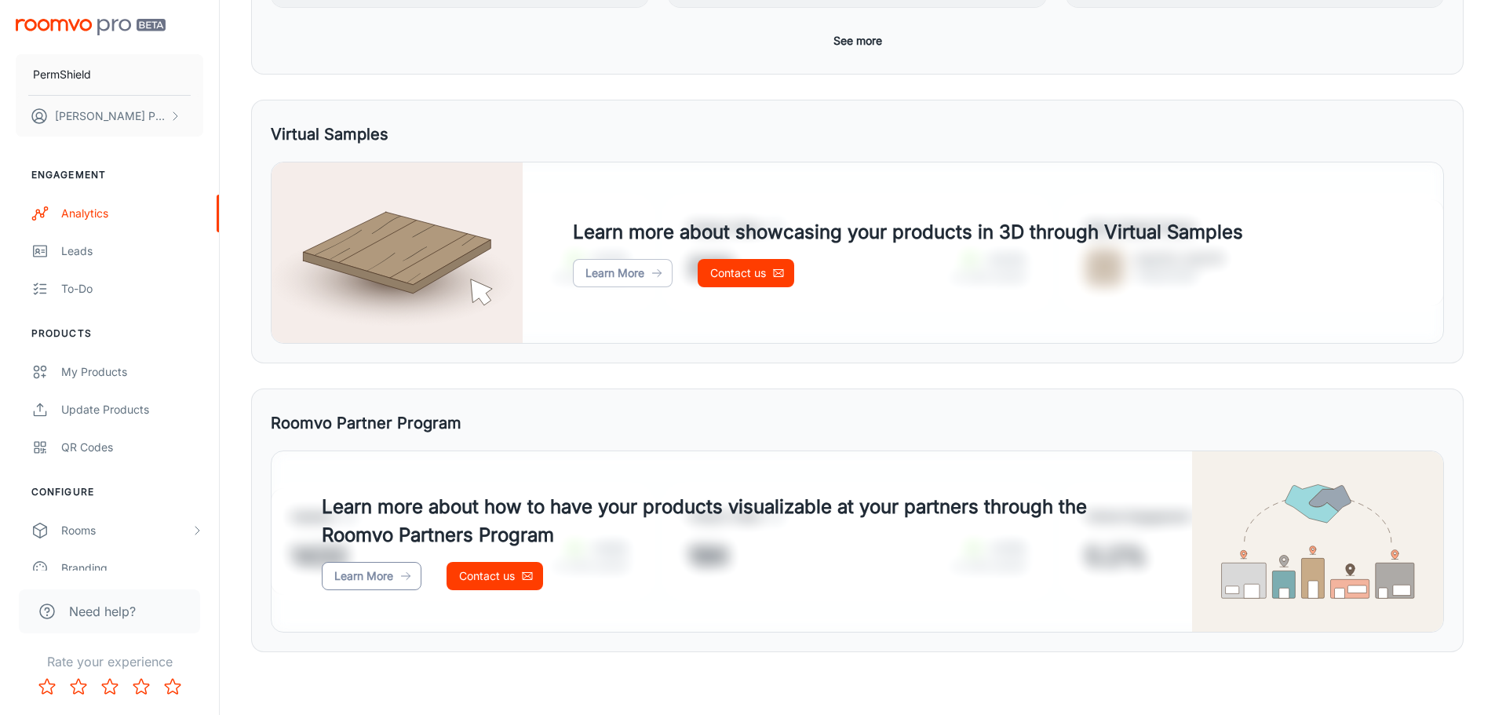
click at [412, 576] on icon at bounding box center [405, 576] width 13 height 13
click at [123, 258] on div "Leads" at bounding box center [132, 250] width 142 height 17
